Goal: Navigation & Orientation: Find specific page/section

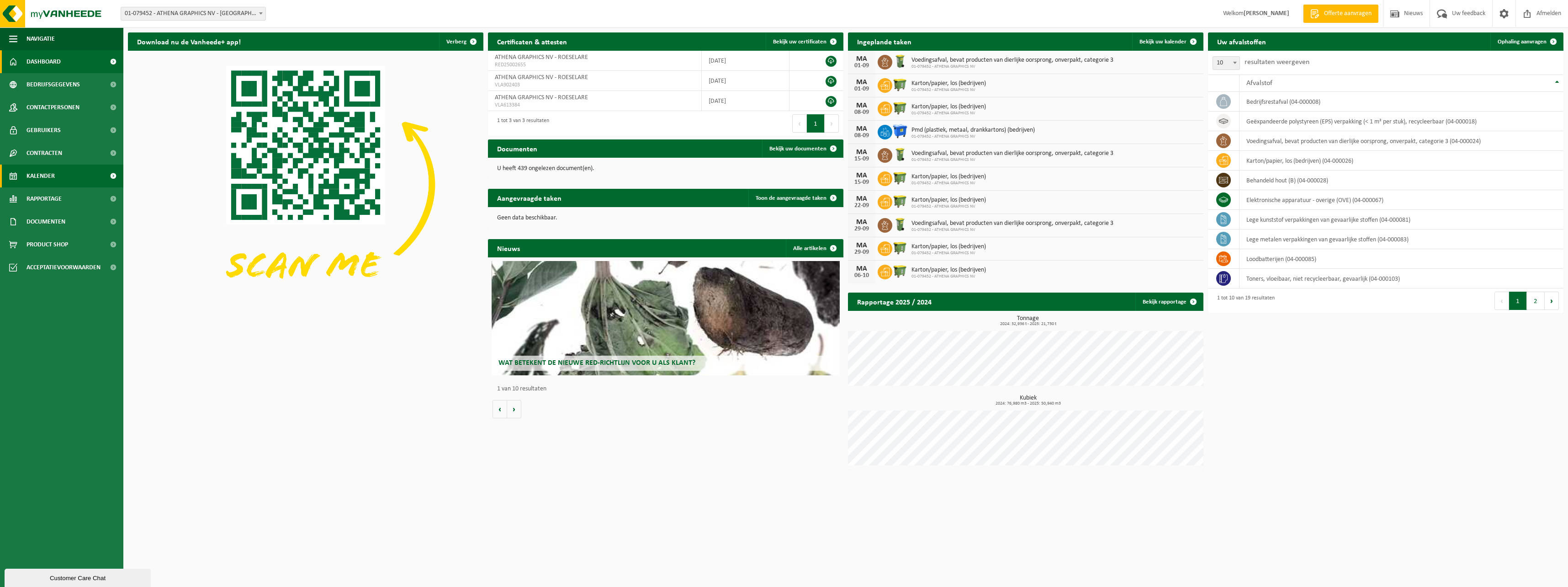
click at [40, 173] on span "Kalender" at bounding box center [41, 176] width 29 height 23
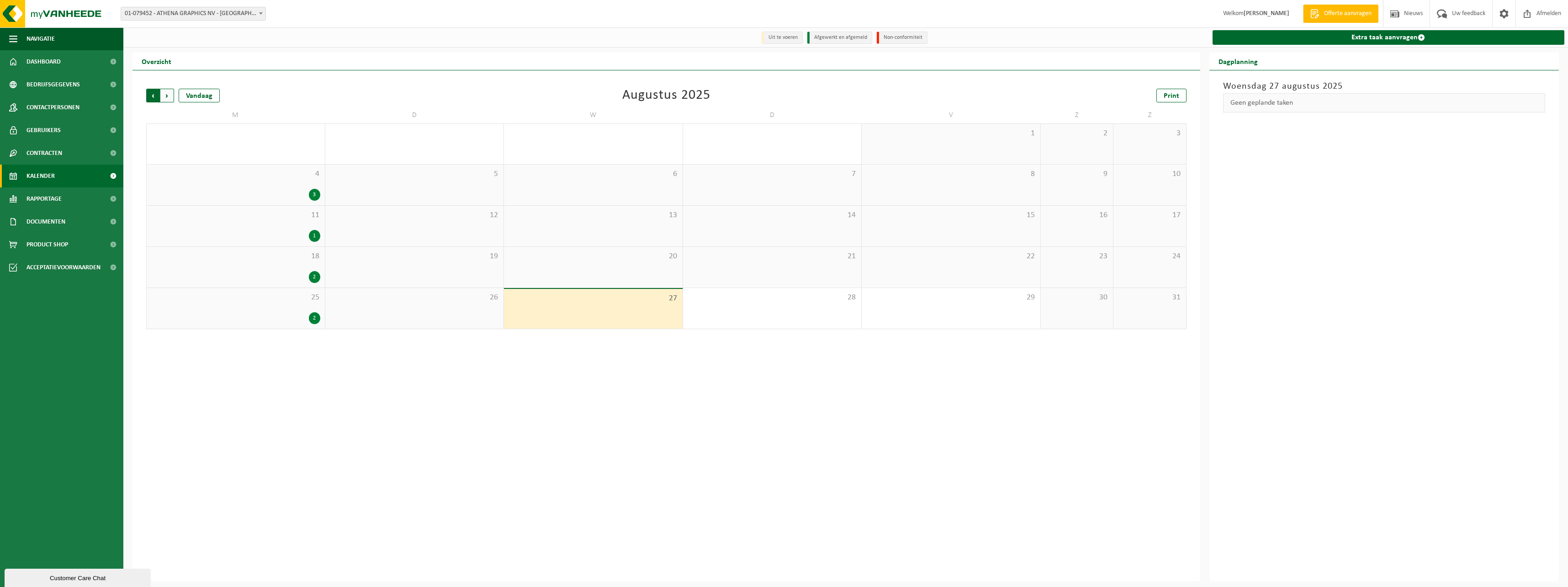
click at [166, 96] on span "Volgende" at bounding box center [167, 96] width 14 height 14
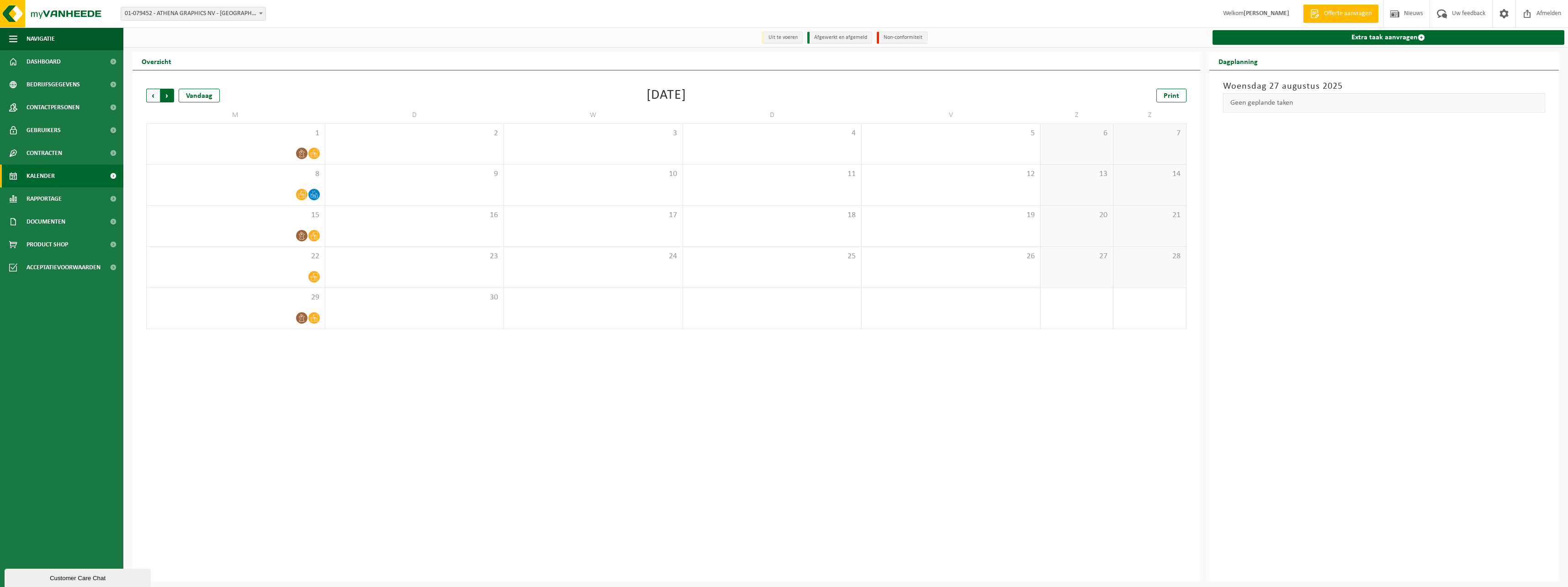
click at [151, 96] on span "Vorige" at bounding box center [153, 96] width 14 height 14
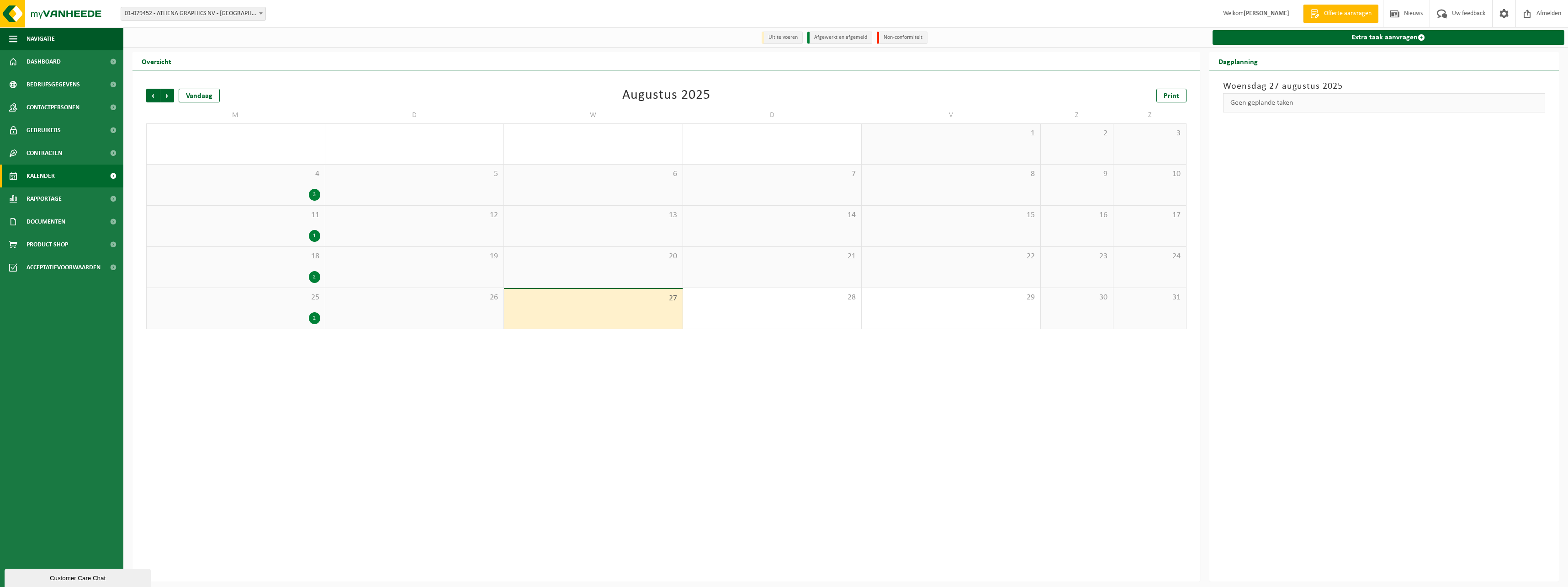
click at [151, 96] on span "Vorige" at bounding box center [153, 96] width 14 height 14
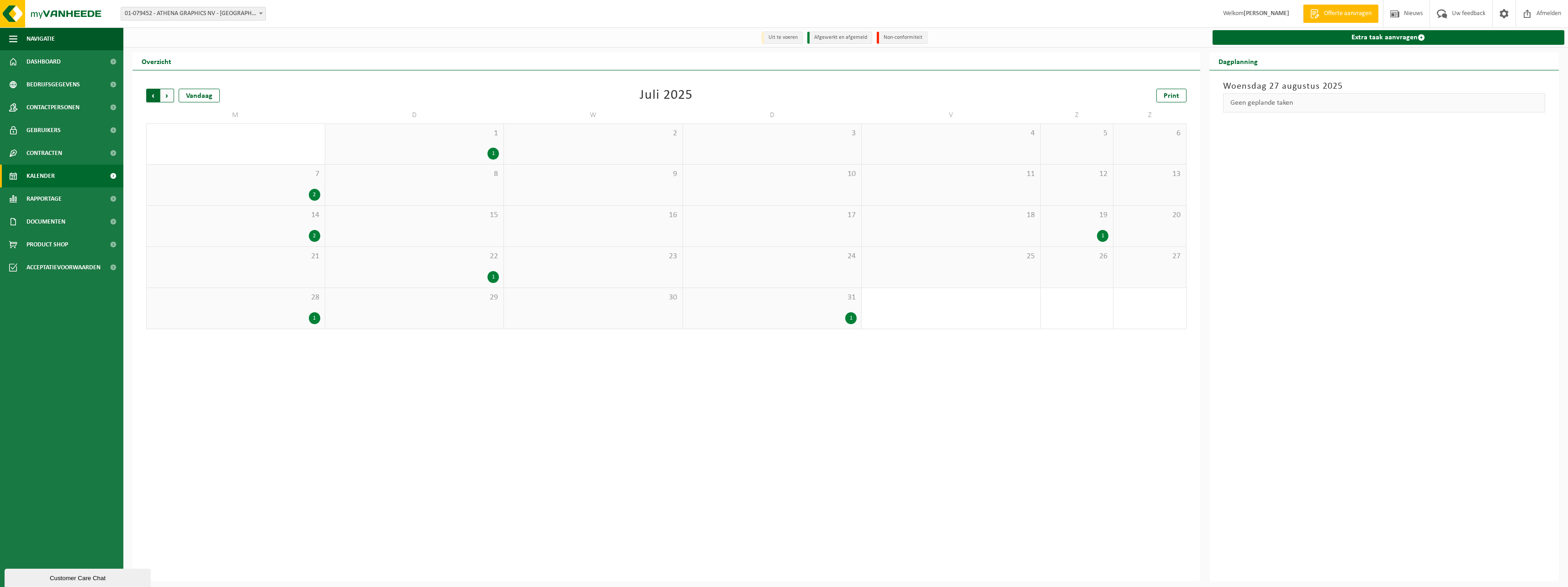
click at [165, 97] on span "Volgende" at bounding box center [167, 96] width 14 height 14
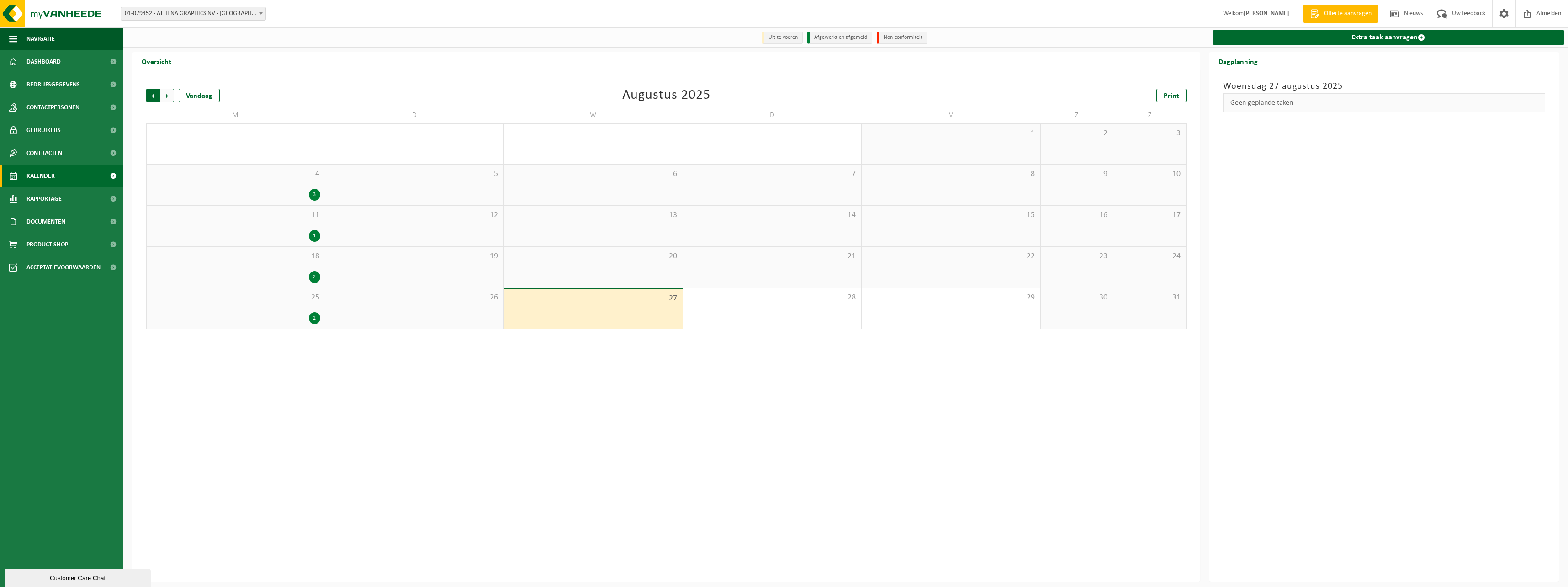
click at [170, 94] on span "Volgende" at bounding box center [167, 96] width 14 height 14
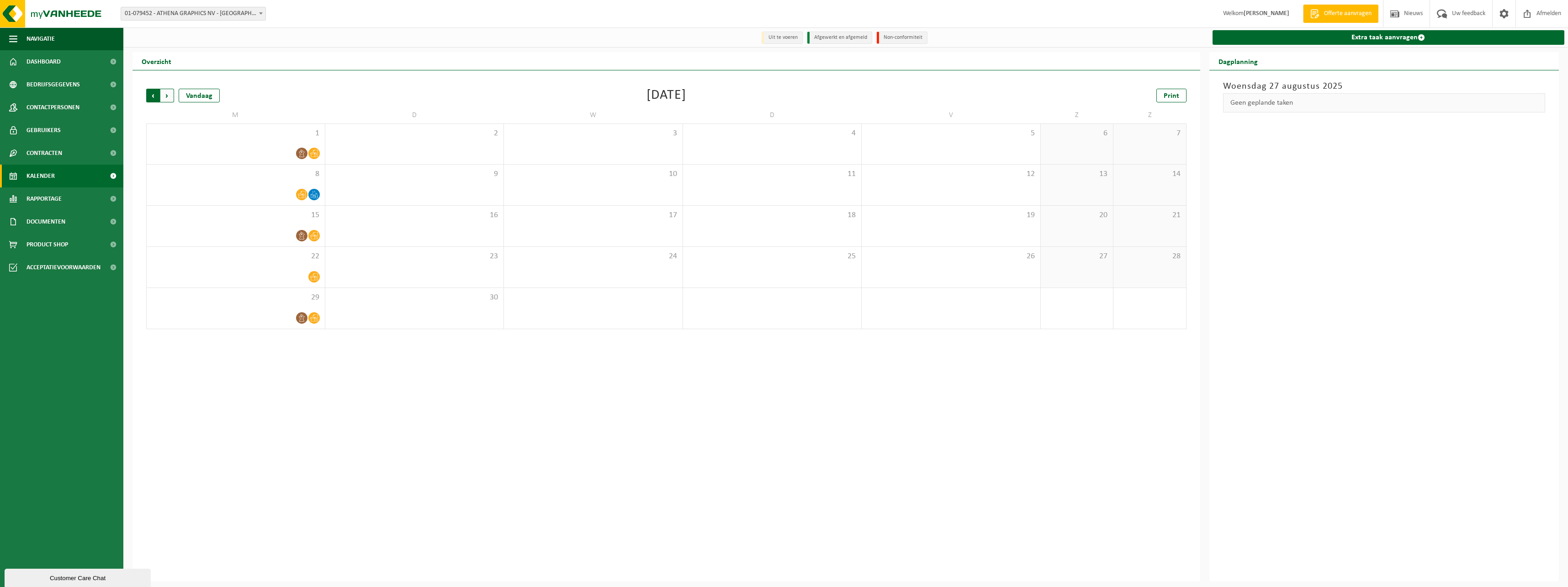
click at [160, 94] on span "Volgende" at bounding box center [167, 96] width 14 height 14
click at [149, 98] on span "Vorige" at bounding box center [153, 96] width 14 height 14
click at [154, 95] on span "Vorige" at bounding box center [153, 96] width 14 height 14
click at [152, 96] on span "Vorige" at bounding box center [153, 96] width 14 height 14
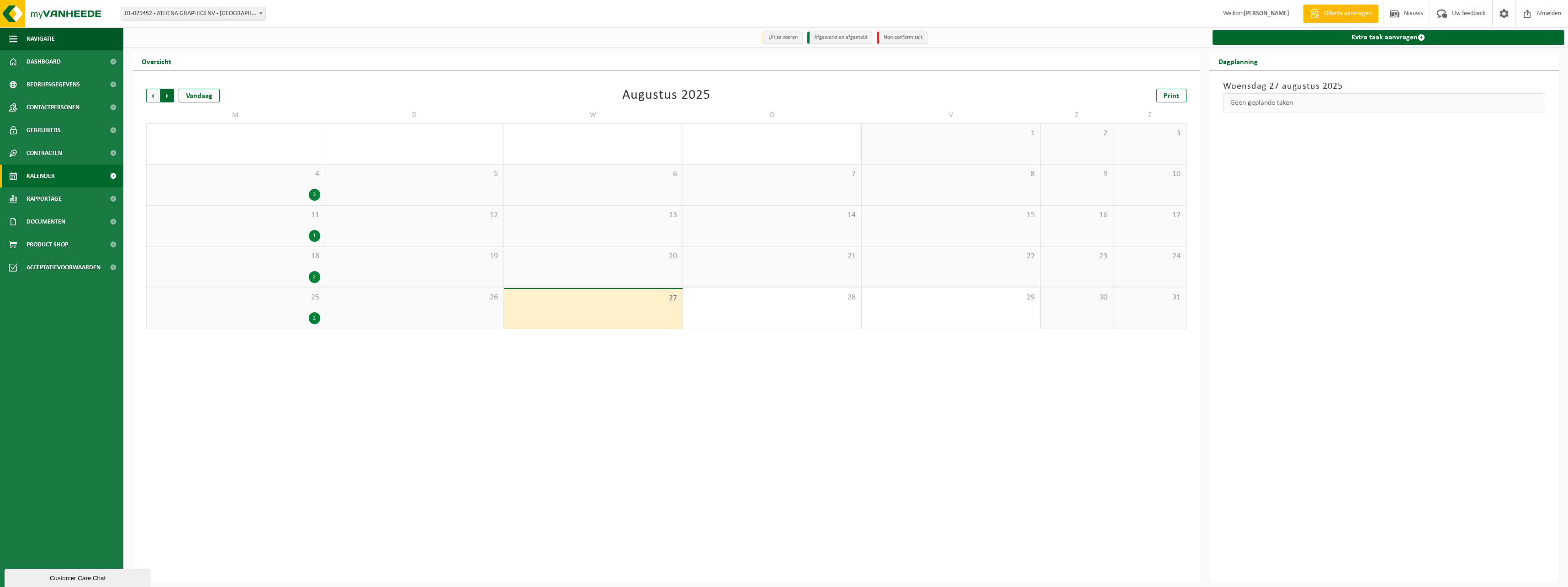
click at [149, 93] on span "Vorige" at bounding box center [153, 96] width 14 height 14
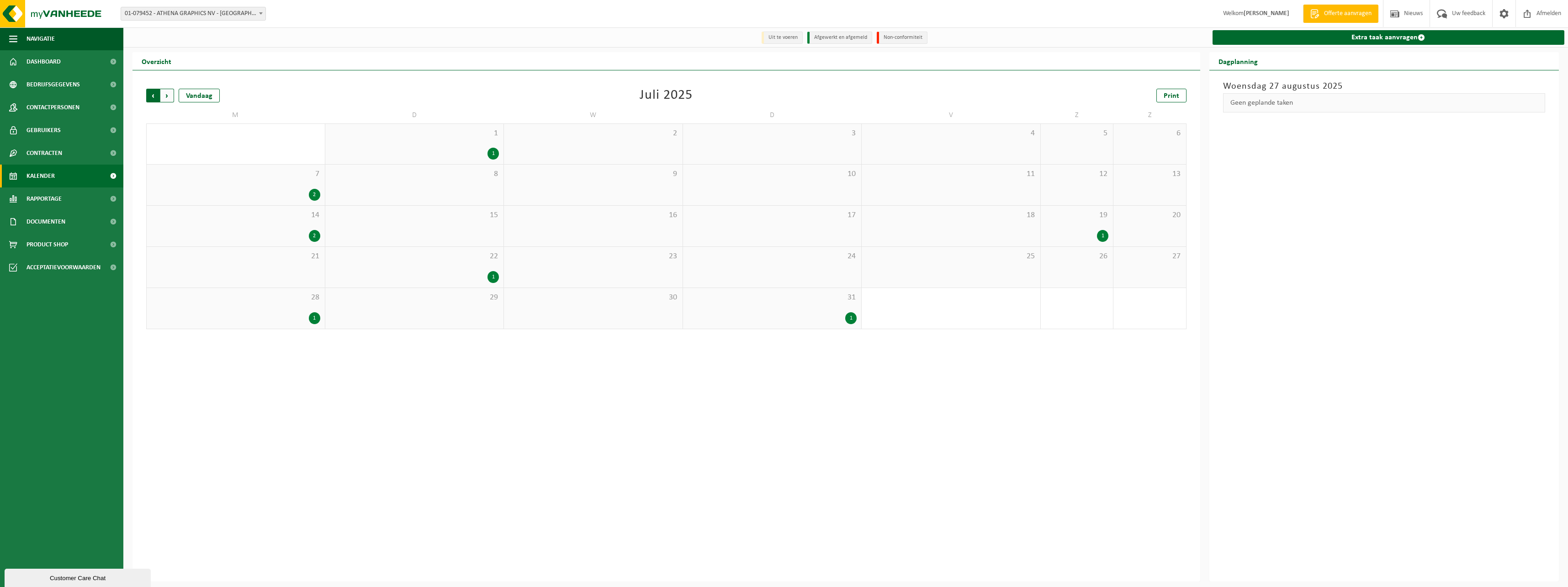
click at [163, 94] on span "Volgende" at bounding box center [167, 96] width 14 height 14
